Goal: Book appointment/travel/reservation

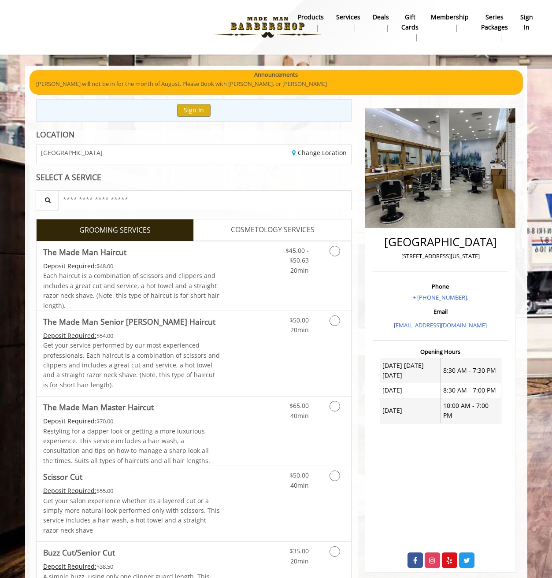
click at [414, 257] on p "60 East 8th New York" at bounding box center [440, 255] width 131 height 9
drag, startPoint x: 414, startPoint y: 257, endPoint x: 460, endPoint y: 255, distance: 46.3
click at [460, 255] on p "60 East 8th New York" at bounding box center [440, 255] width 131 height 9
copy p "60 East 8th New York"
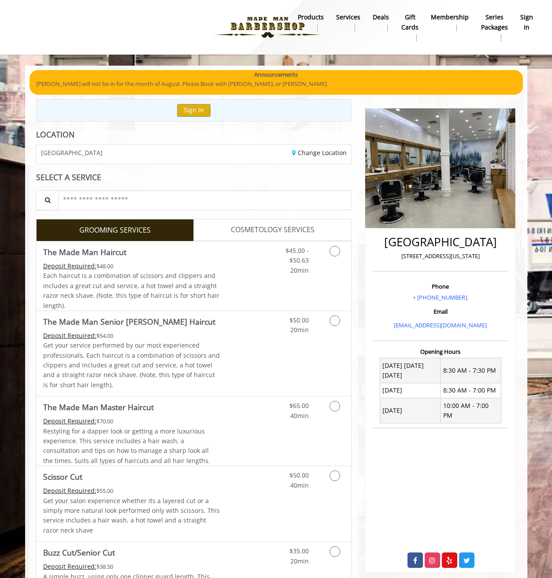
click at [234, 224] on span "COSMETOLOGY SERVICES" at bounding box center [273, 229] width 84 height 11
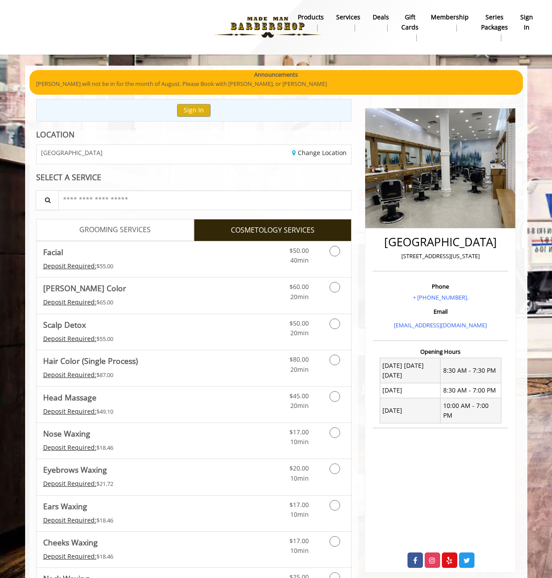
click at [147, 226] on span "GROOMING SERVICES" at bounding box center [114, 229] width 71 height 11
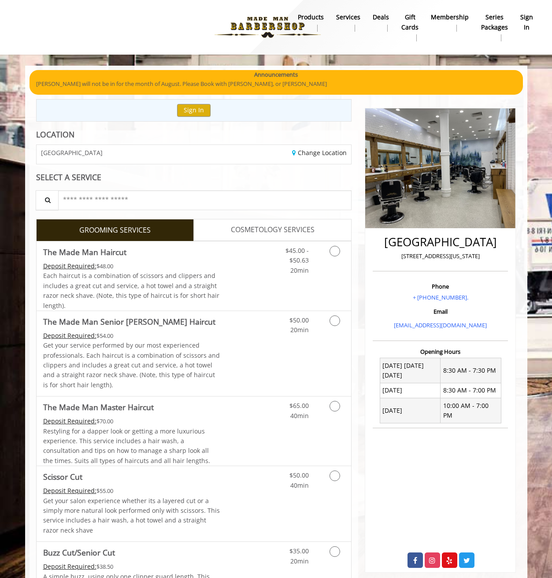
click at [304, 268] on span "20min" at bounding box center [299, 270] width 18 height 8
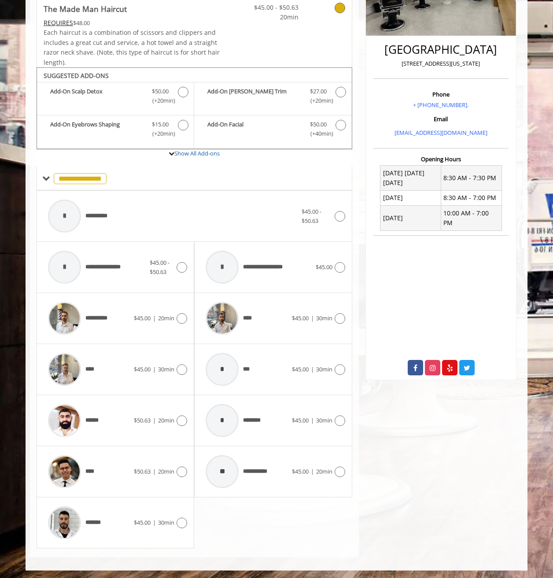
scroll to position [193, 0]
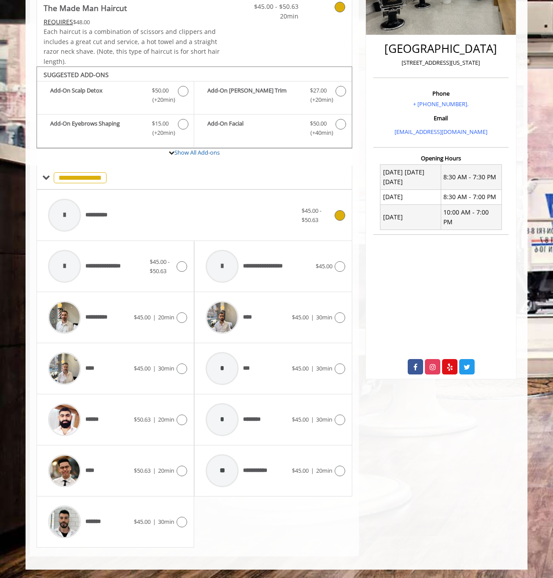
click at [165, 210] on div "**********" at bounding box center [173, 215] width 258 height 42
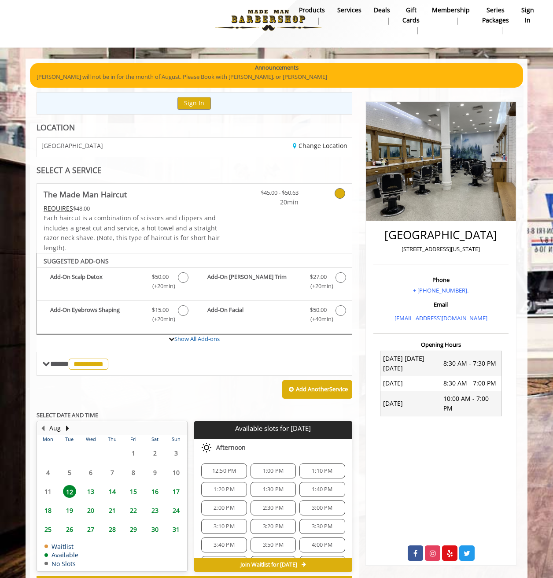
scroll to position [44, 0]
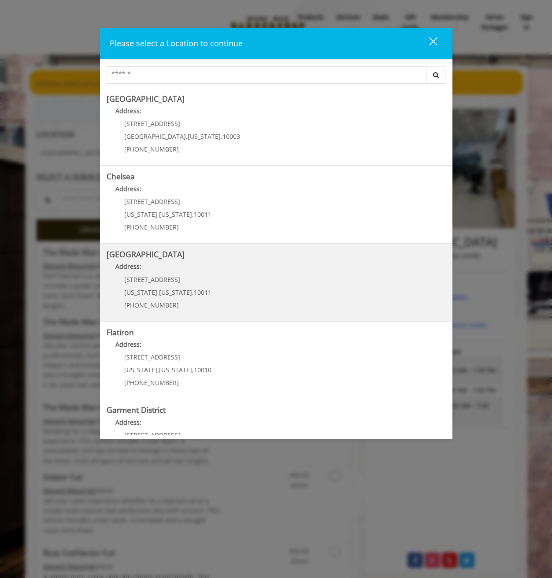
click at [239, 272] on Street "Address:" at bounding box center [276, 269] width 339 height 14
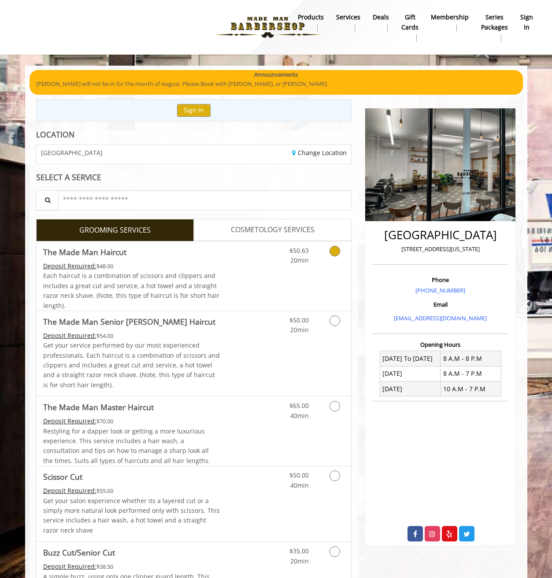
click at [323, 270] on div "$50.63 20min" at bounding box center [311, 275] width 79 height 69
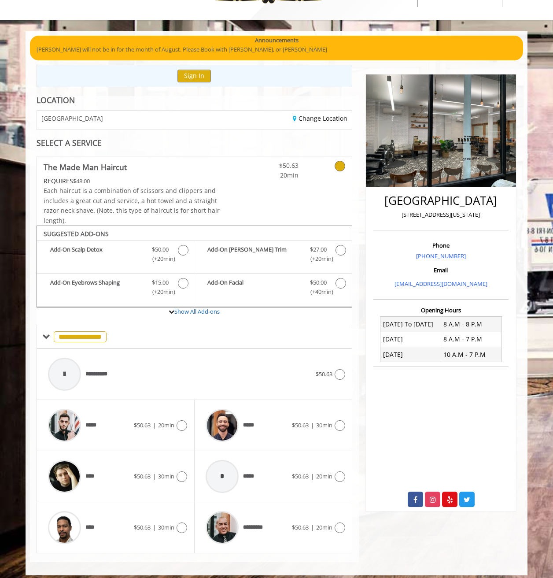
scroll to position [12, 0]
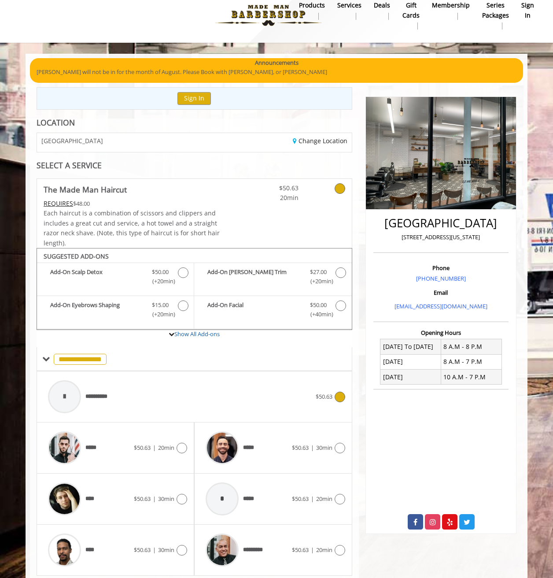
click at [195, 383] on div "**********" at bounding box center [180, 397] width 272 height 42
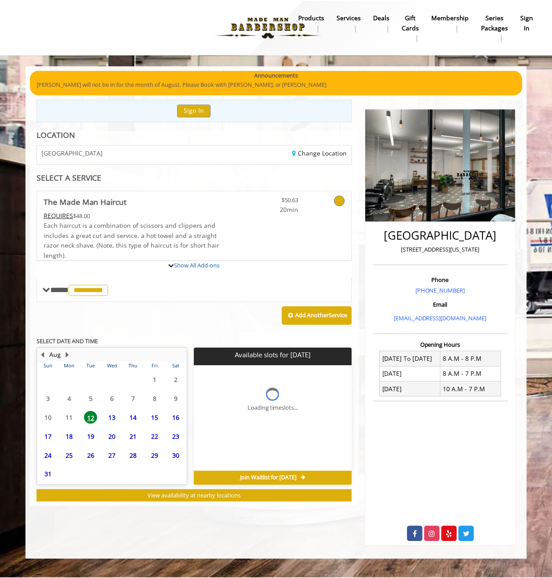
scroll to position [0, 0]
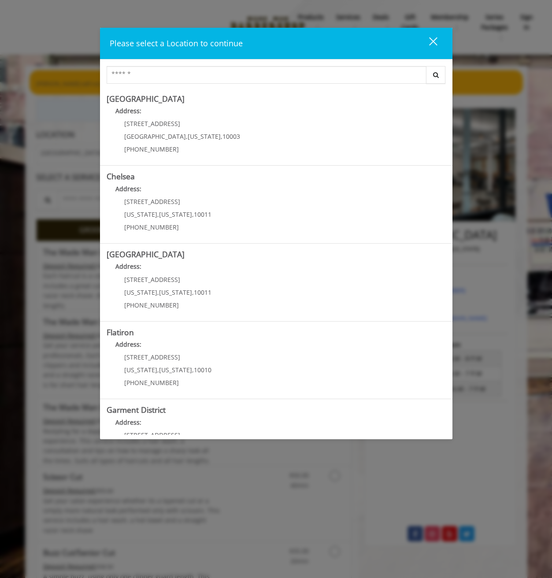
click at [475, 83] on div "Please select a Location to continue close Search Greenwich Village Address: 60…" at bounding box center [276, 289] width 552 height 578
click at [430, 38] on div "close dialog" at bounding box center [433, 41] width 8 height 8
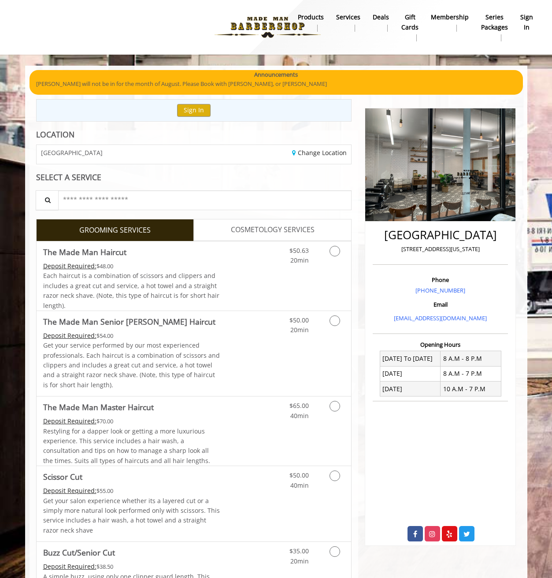
click at [349, 19] on b "Services" at bounding box center [348, 17] width 24 height 10
click at [240, 17] on img at bounding box center [267, 27] width 121 height 48
